Goal: Task Accomplishment & Management: Complete application form

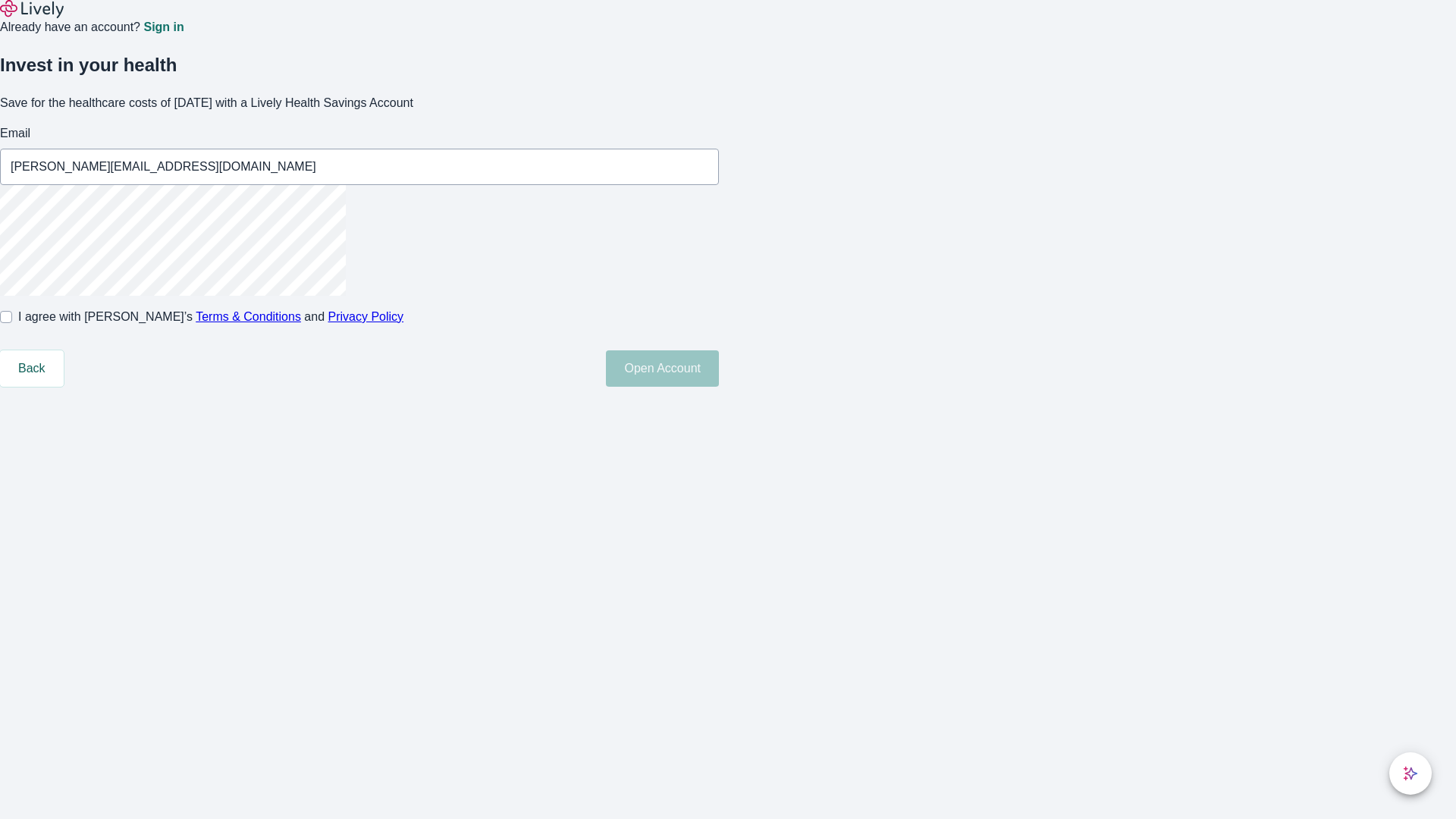
click at [12, 323] on input "I agree with Lively’s Terms & Conditions and Privacy Policy" at bounding box center [6, 316] width 12 height 12
checkbox input "true"
click at [719, 387] on button "Open Account" at bounding box center [662, 368] width 113 height 37
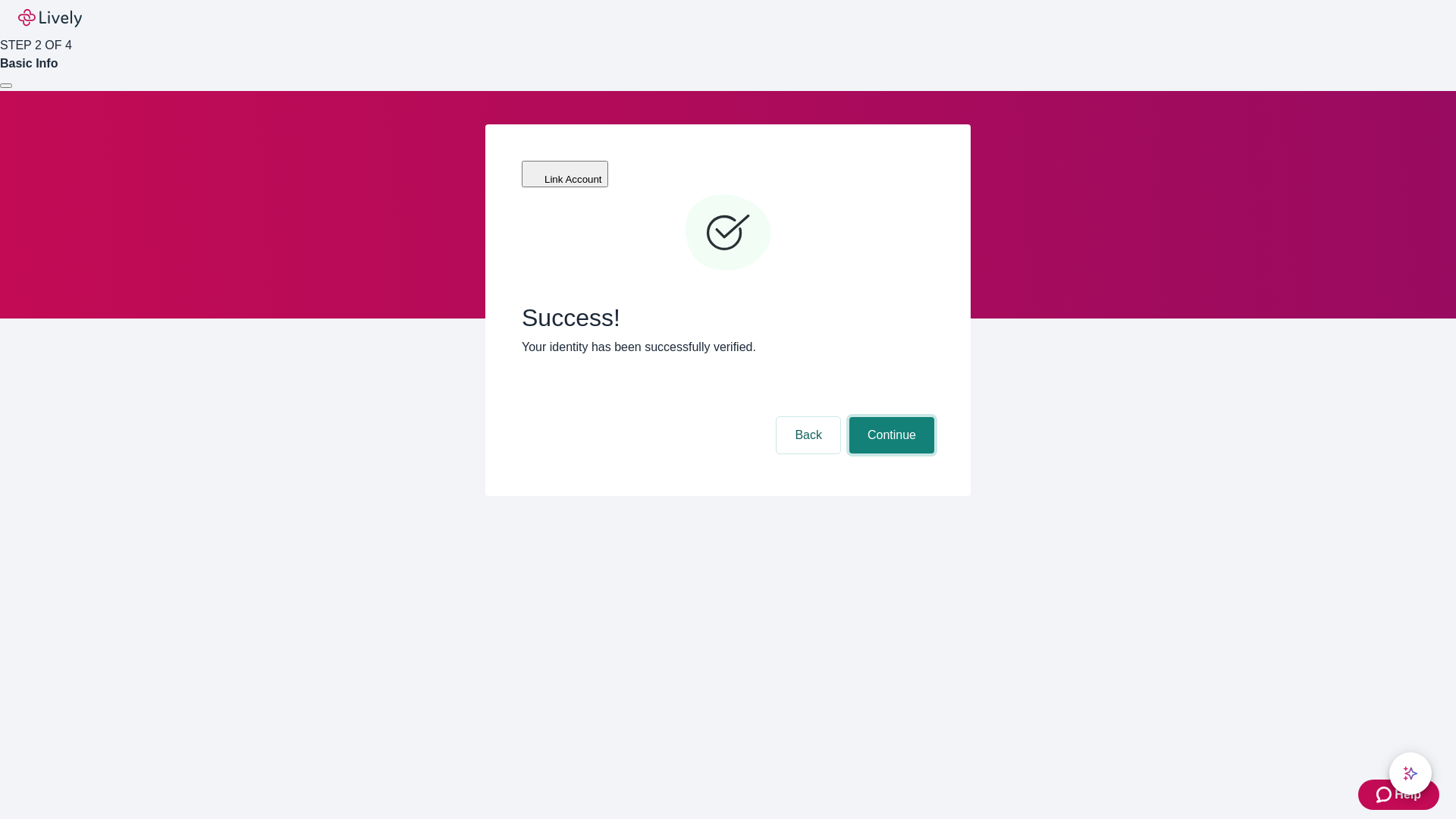
click at [890, 417] on button "Continue" at bounding box center [892, 435] width 85 height 37
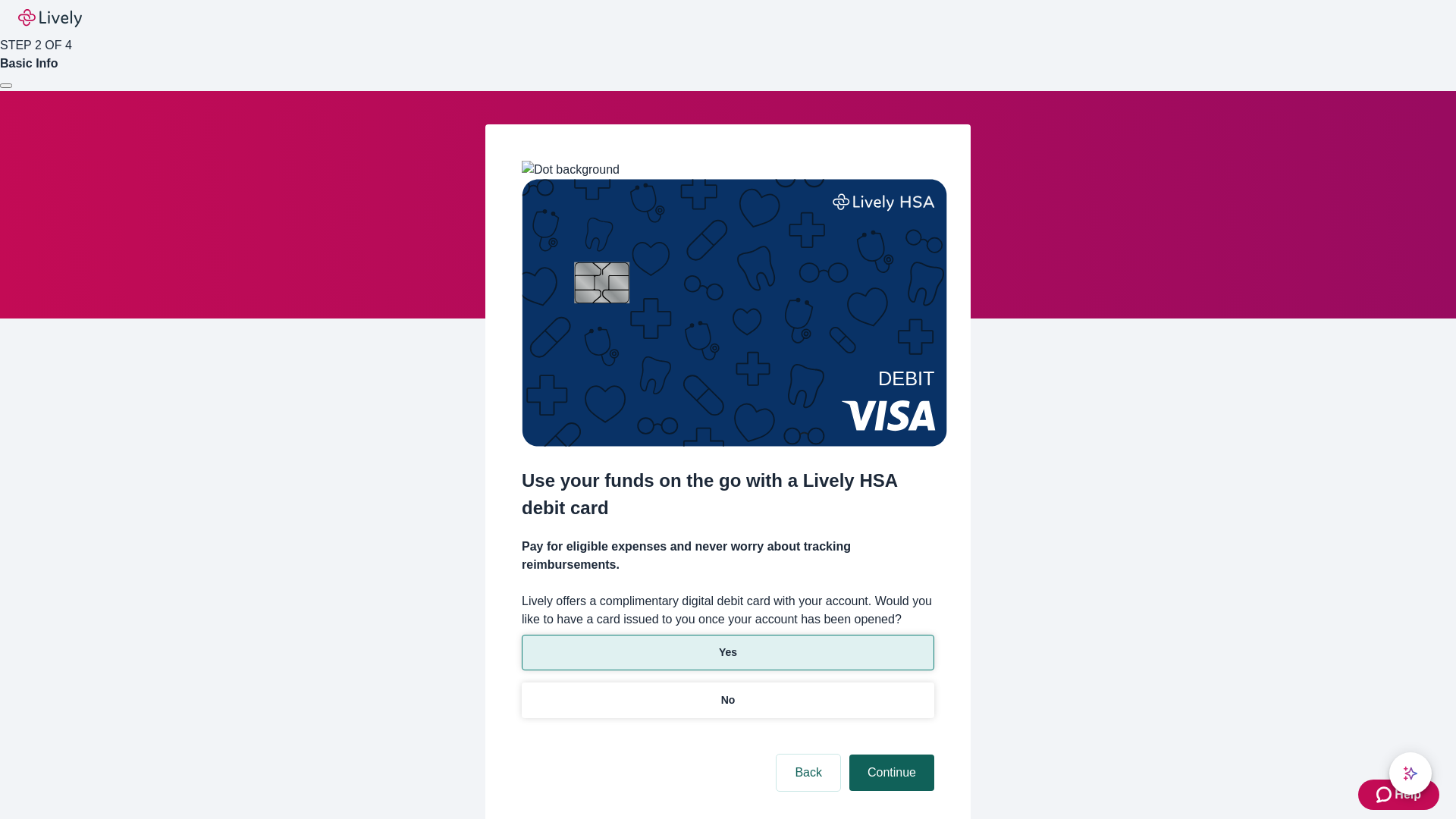
click at [727, 645] on p "Yes" at bounding box center [727, 652] width 18 height 16
click at [890, 754] on button "Continue" at bounding box center [892, 772] width 85 height 37
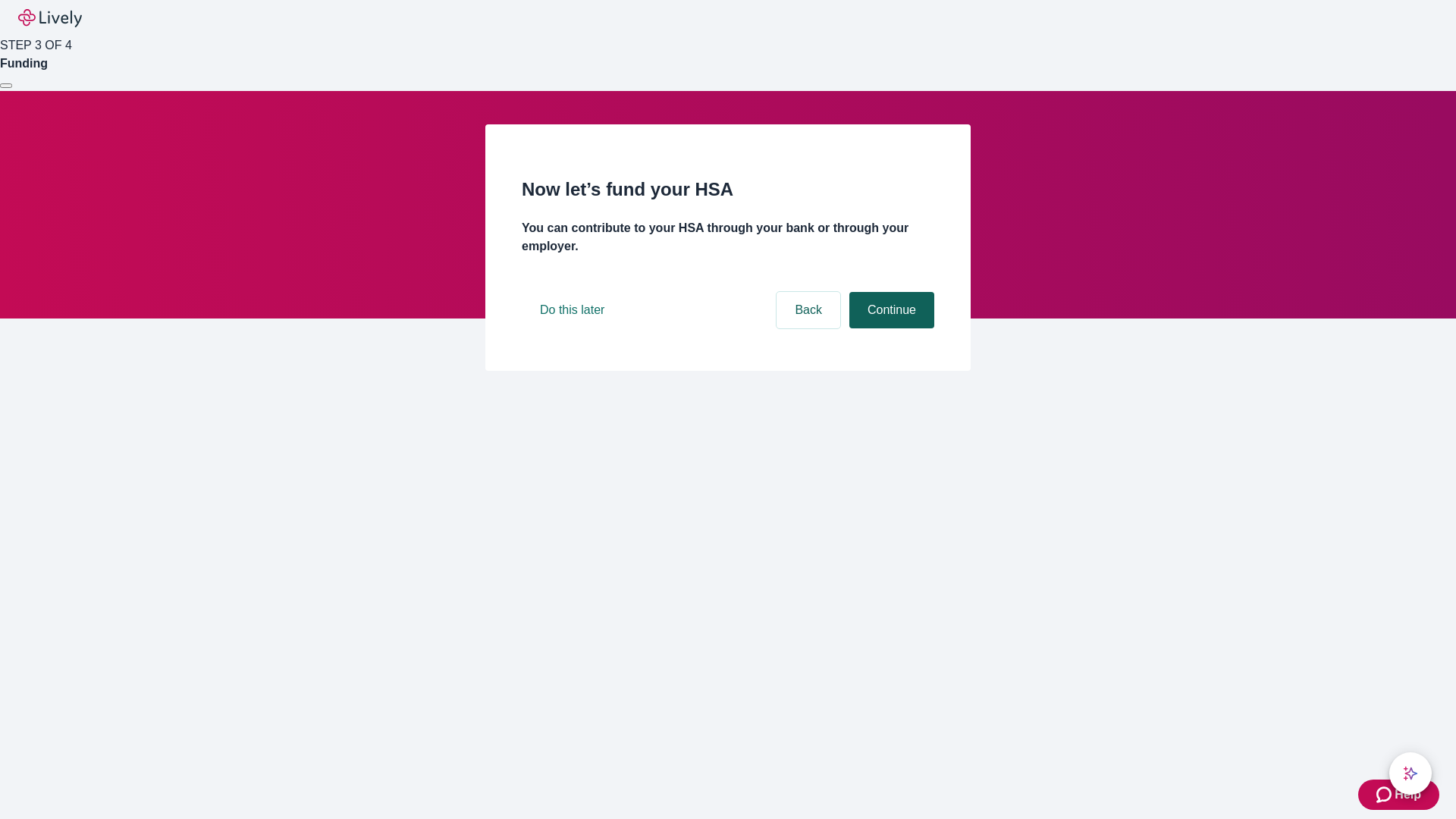
click at [890, 329] on button "Continue" at bounding box center [892, 310] width 85 height 37
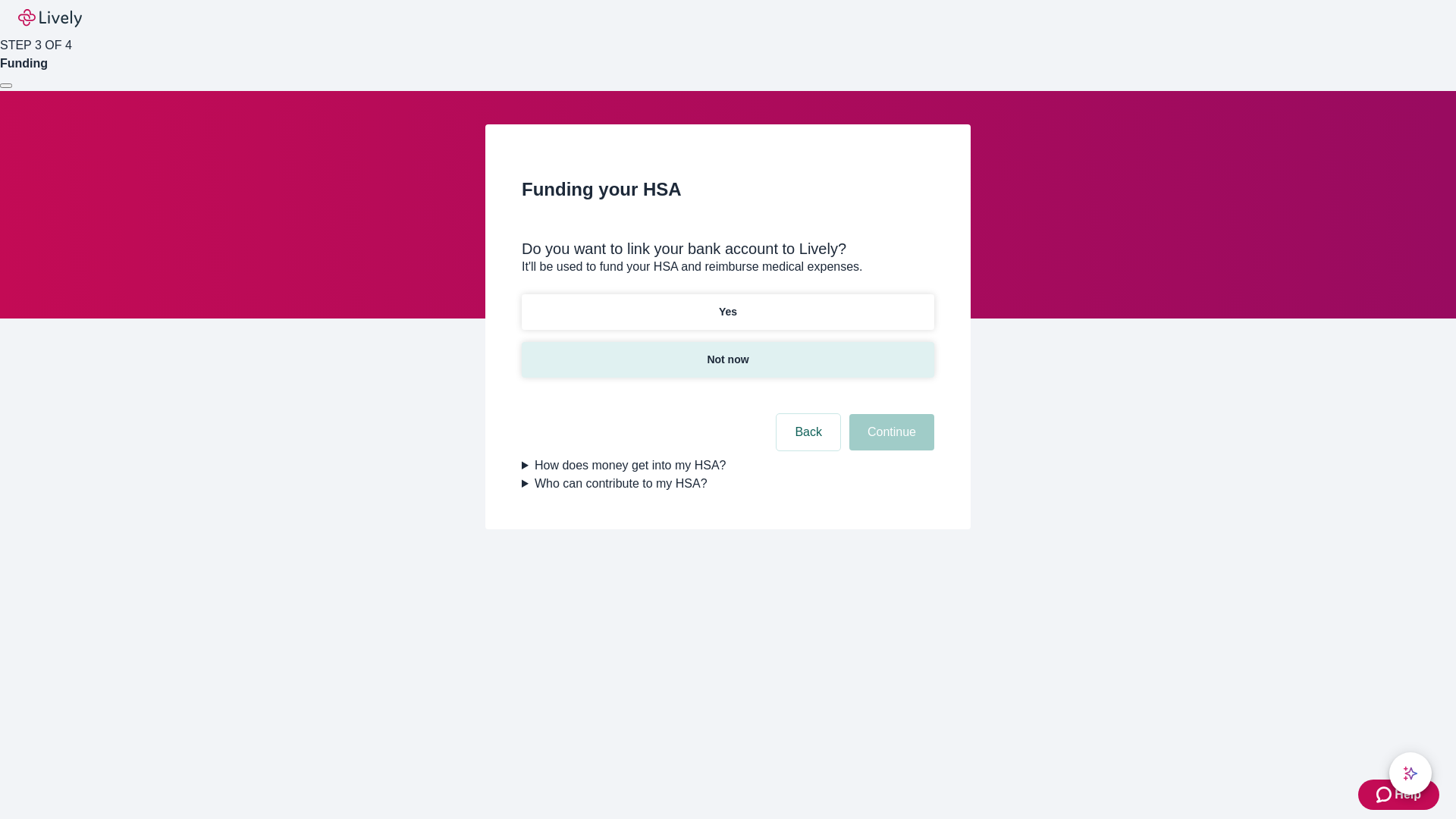
click at [727, 352] on p "Not now" at bounding box center [727, 359] width 42 height 16
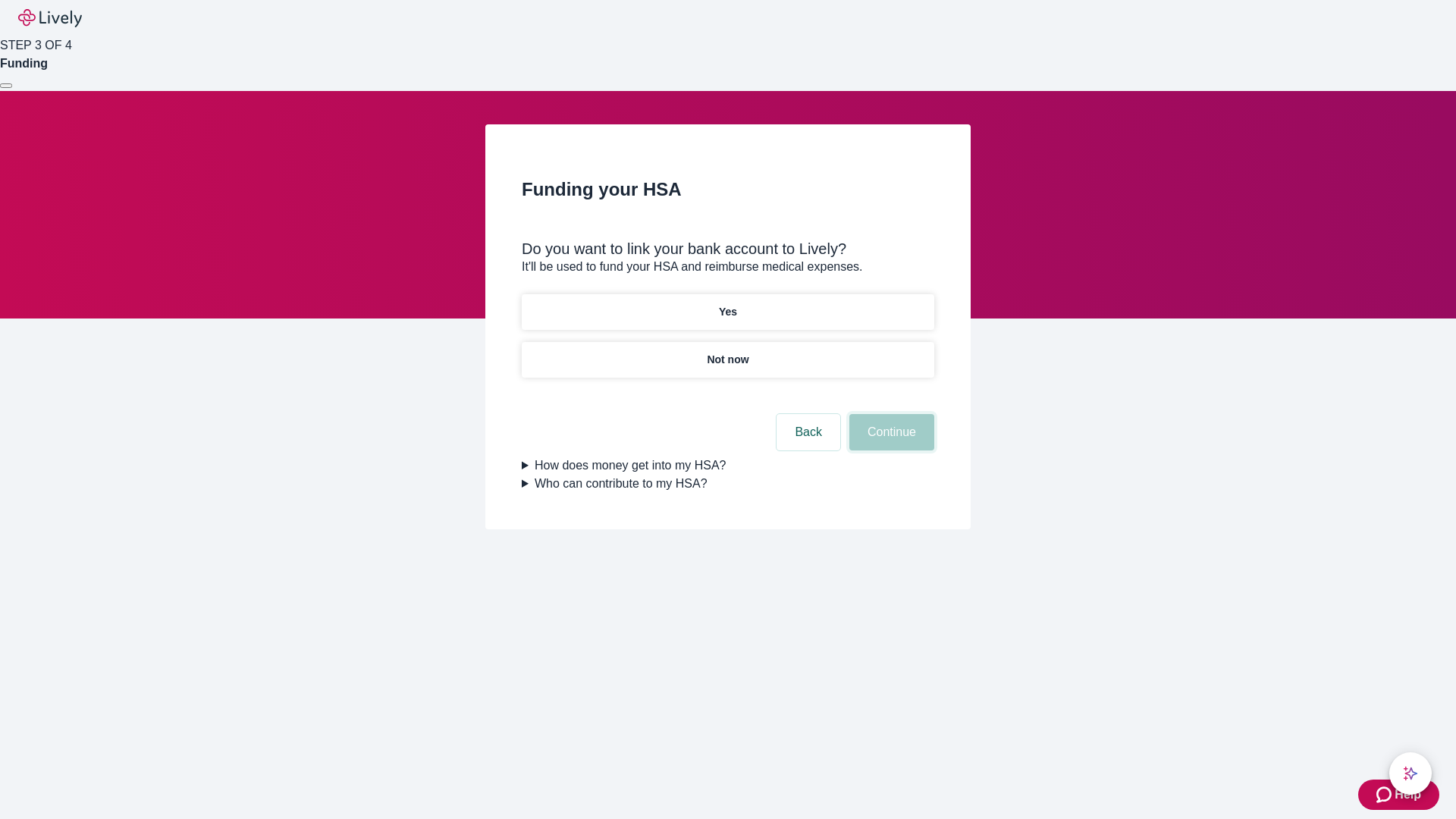
click at [890, 442] on button "Continue" at bounding box center [892, 431] width 85 height 37
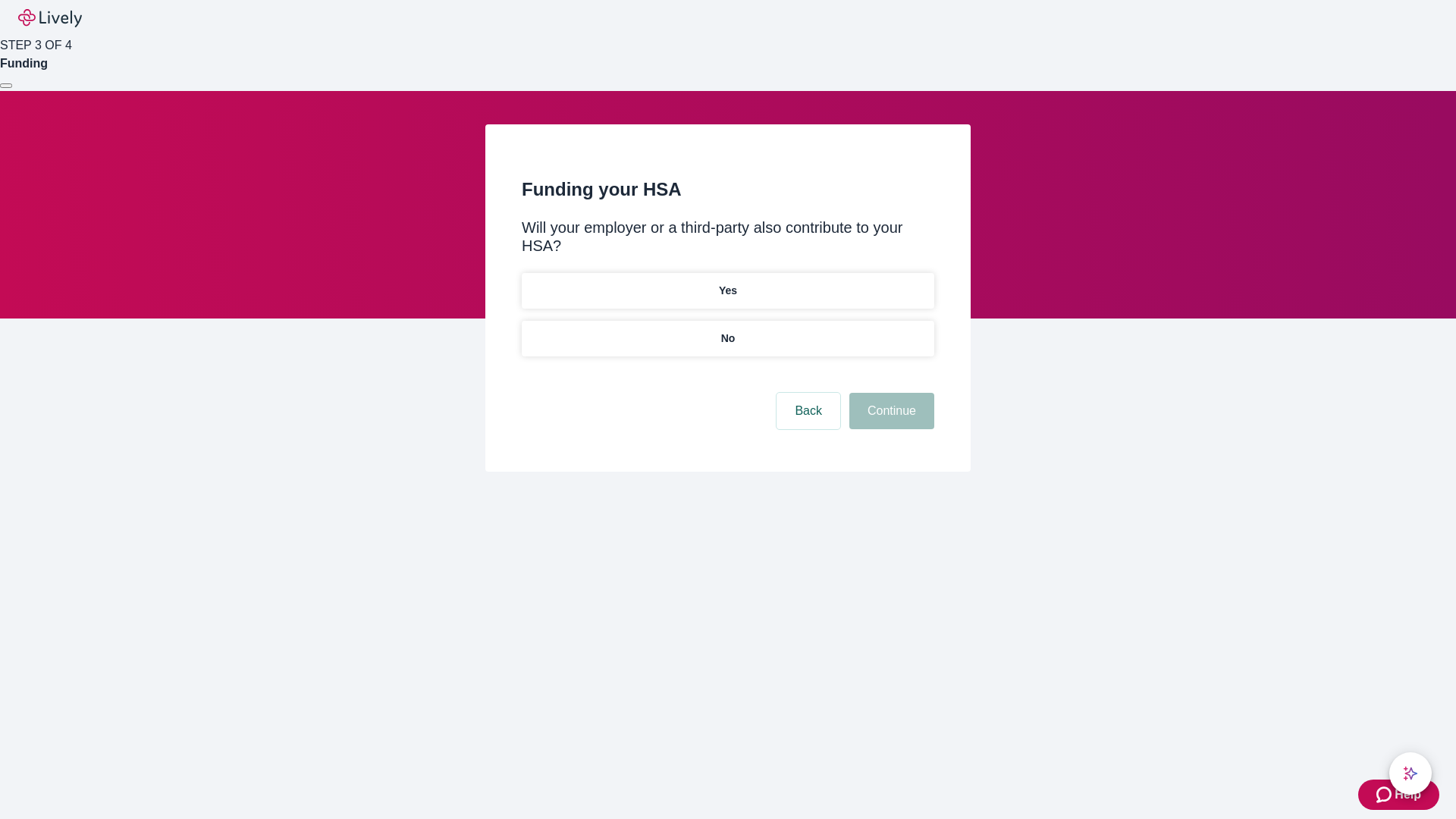
click at [727, 330] on p "No" at bounding box center [728, 338] width 14 height 16
click at [890, 393] on button "Continue" at bounding box center [892, 411] width 85 height 37
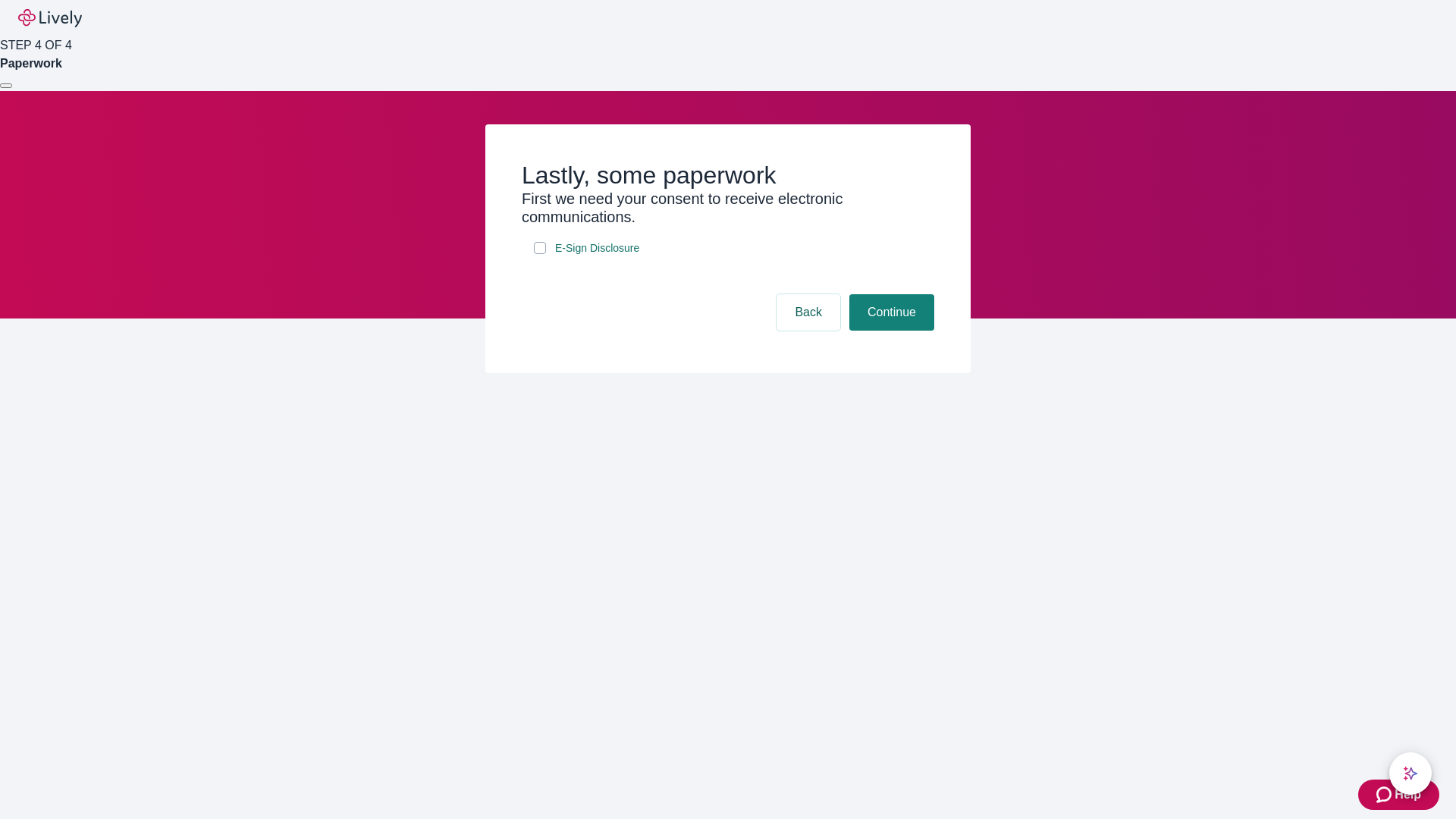
click at [540, 254] on input "E-Sign Disclosure" at bounding box center [540, 248] width 12 height 12
checkbox input "true"
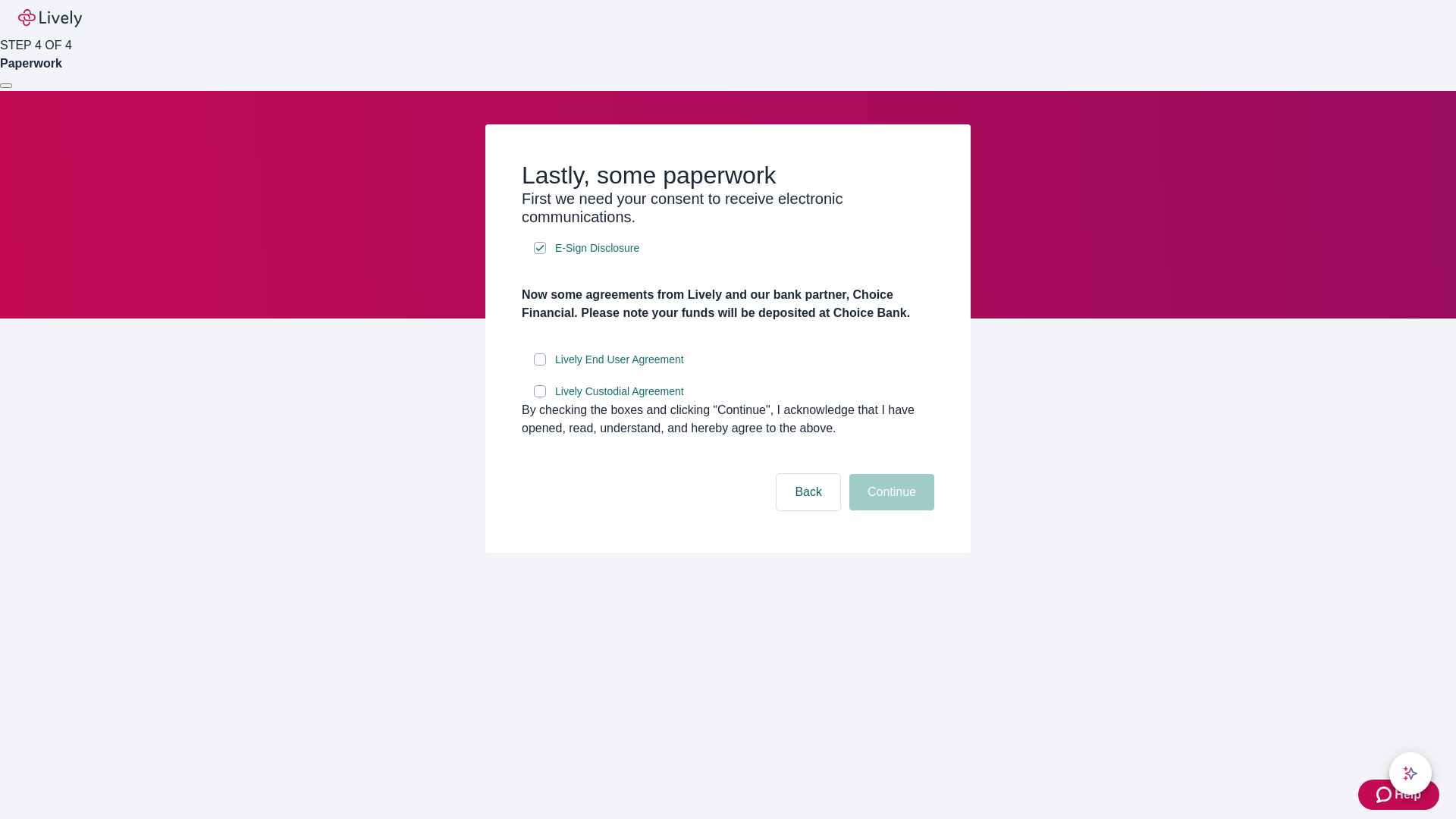
click at [540, 366] on input "Lively End User Agreement" at bounding box center [540, 359] width 12 height 12
checkbox input "true"
click at [540, 398] on input "Lively Custodial Agreement" at bounding box center [540, 391] width 12 height 12
checkbox input "true"
click at [890, 510] on button "Continue" at bounding box center [892, 491] width 85 height 37
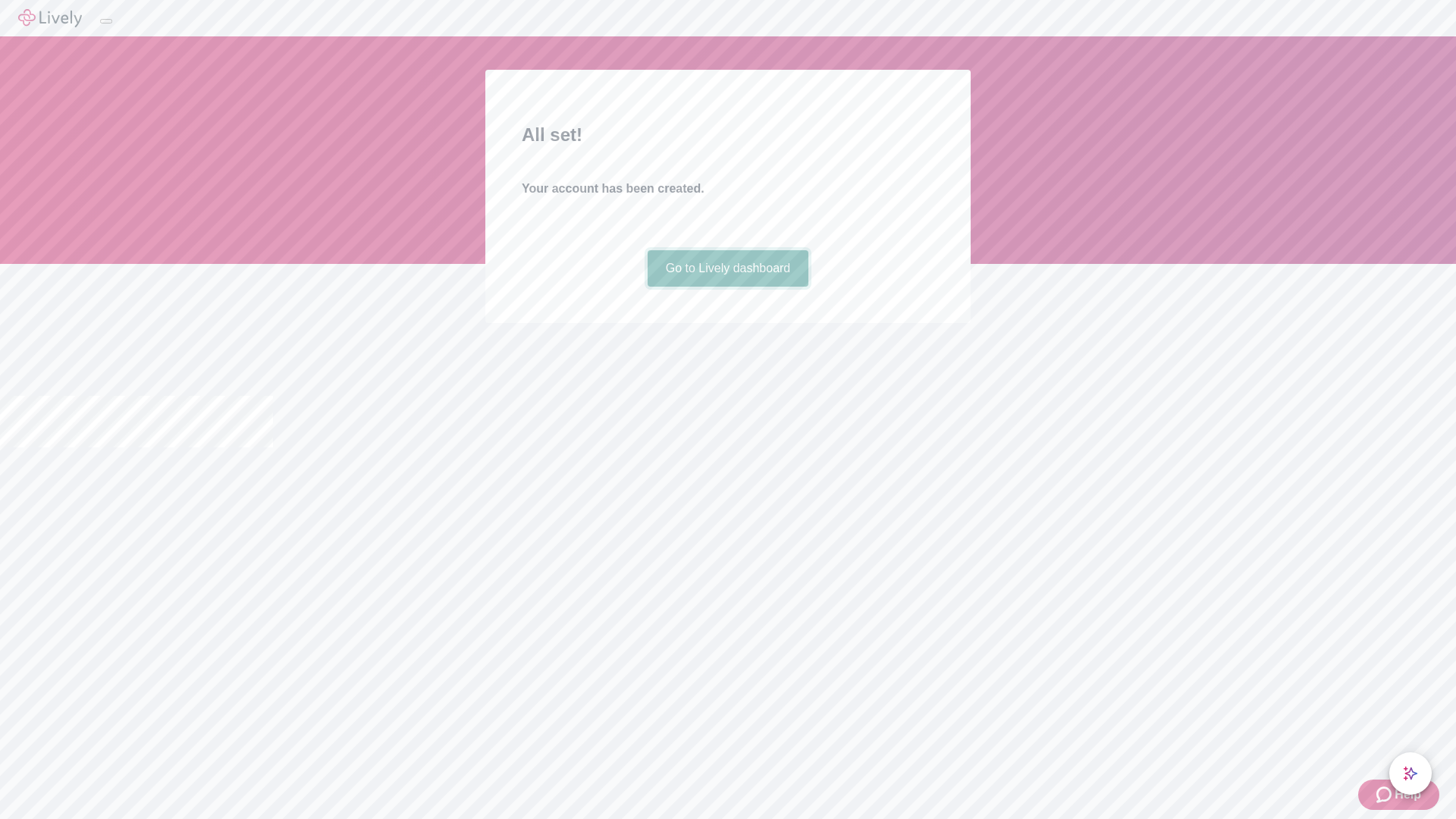
click at [727, 286] on link "Go to Lively dashboard" at bounding box center [728, 268] width 162 height 37
